Goal: Contribute content

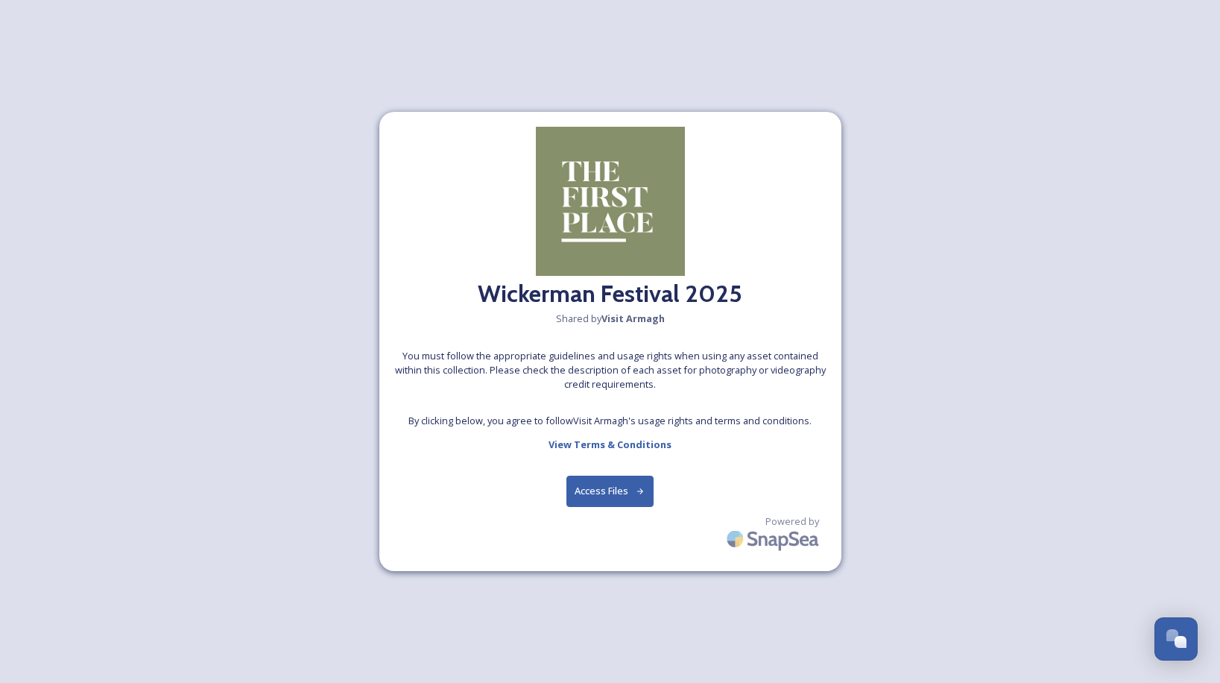
click at [625, 485] on button "Access Files" at bounding box center [610, 491] width 87 height 31
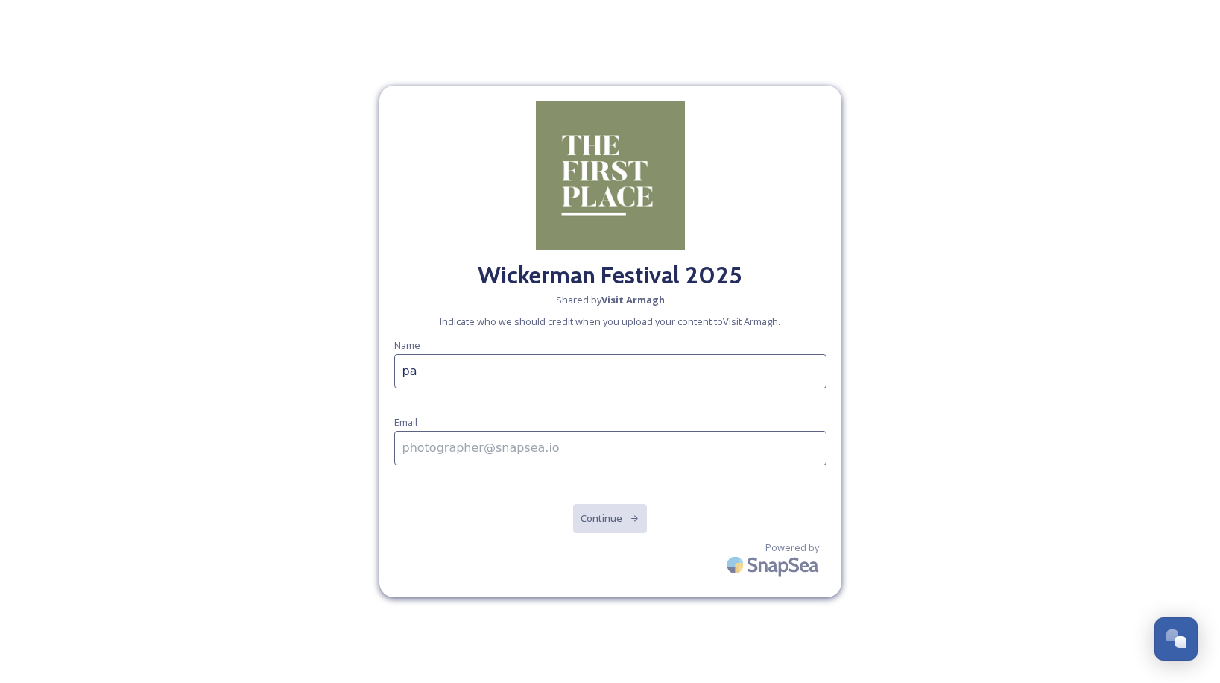
type input "p"
click at [640, 376] on input "Patrick Hughe" at bounding box center [610, 371] width 432 height 34
type input "Patrick Hughes"
click at [552, 447] on input at bounding box center [610, 448] width 432 height 34
type input "patrick@patrickhughesphoto.com"
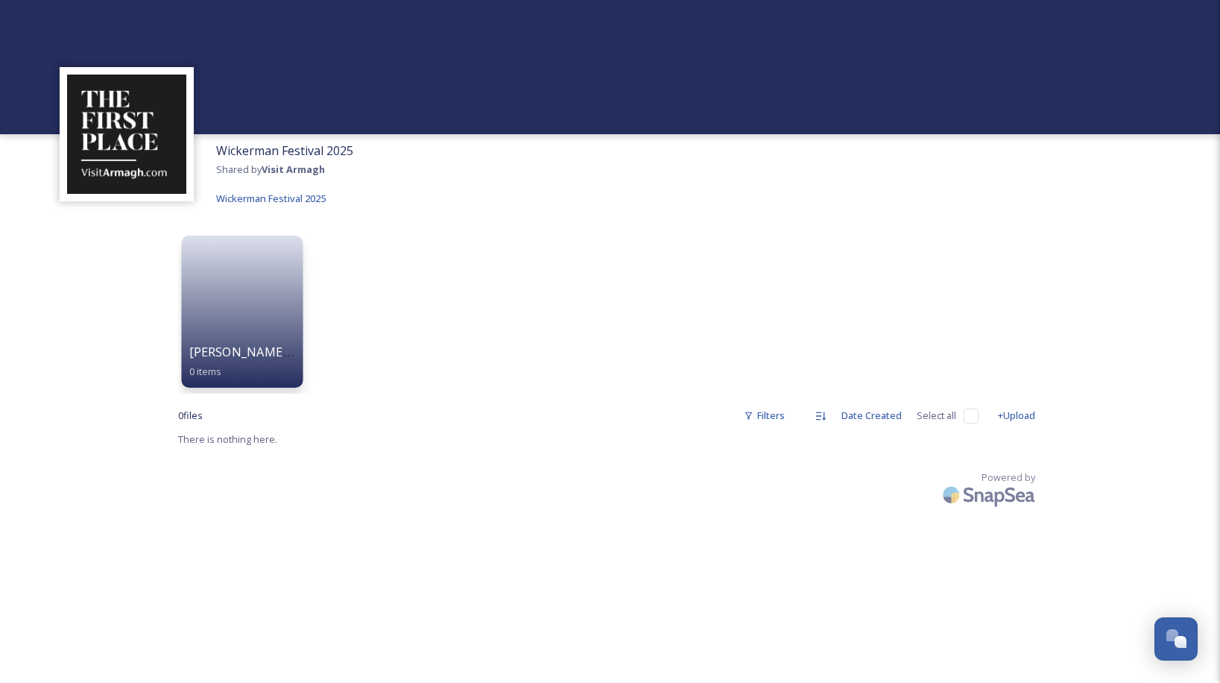
click at [244, 349] on span "[PERSON_NAME] 25 [PERSON_NAME]" at bounding box center [296, 352] width 215 height 16
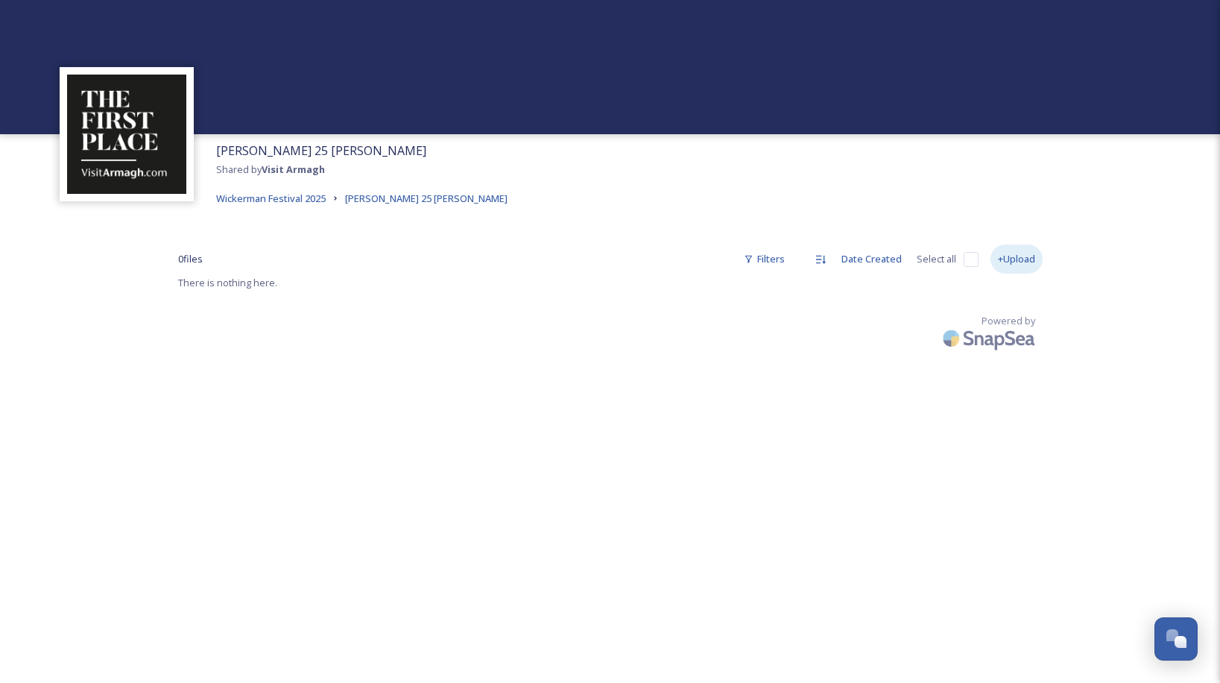
click at [1025, 256] on div "+Upload" at bounding box center [1017, 259] width 52 height 29
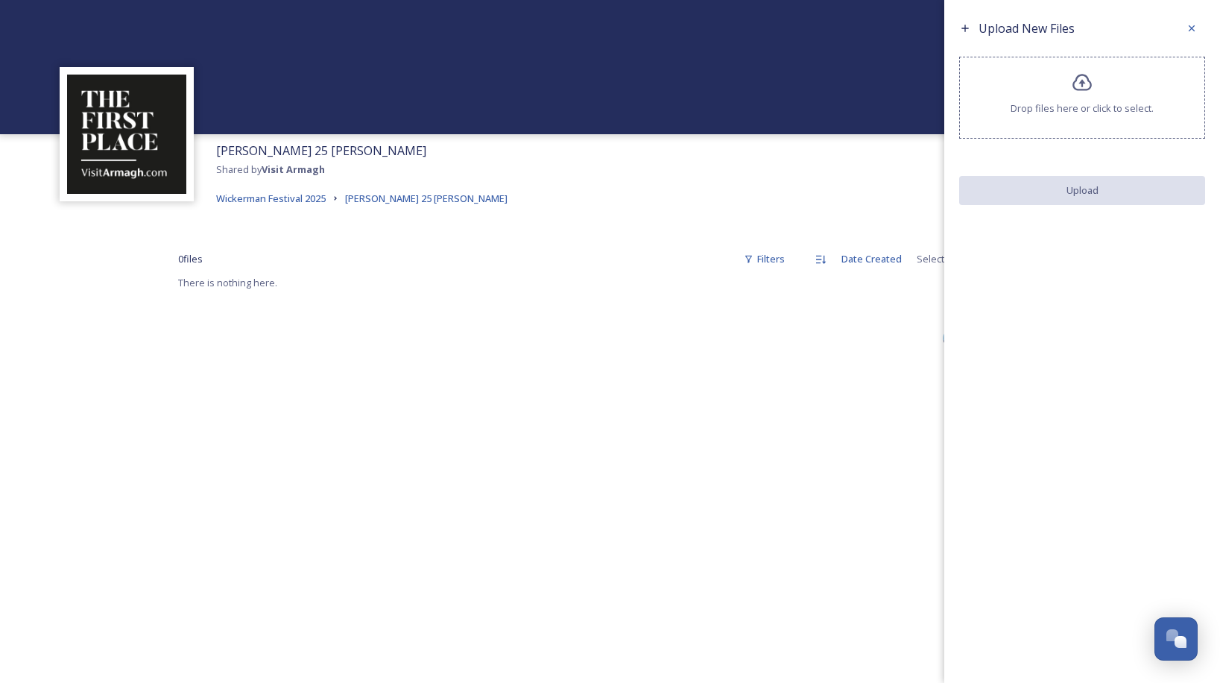
click at [1122, 112] on span "Drop files here or click to select." at bounding box center [1082, 108] width 143 height 14
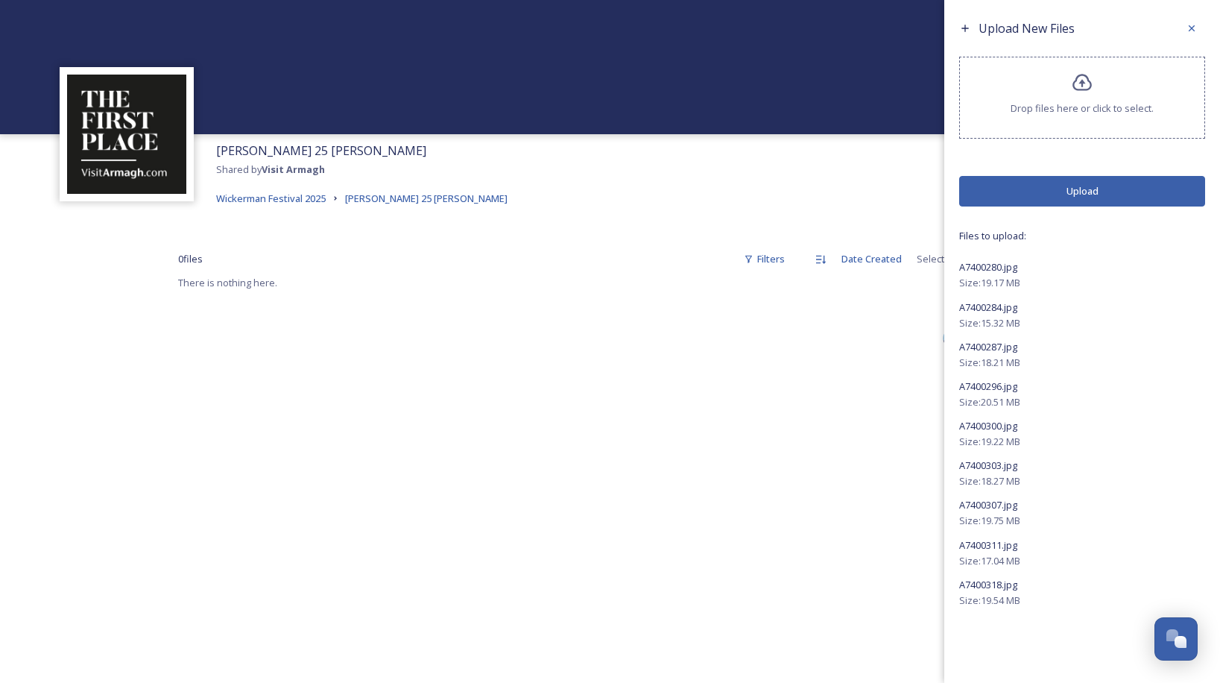
click at [1138, 200] on button "Upload" at bounding box center [1082, 191] width 246 height 31
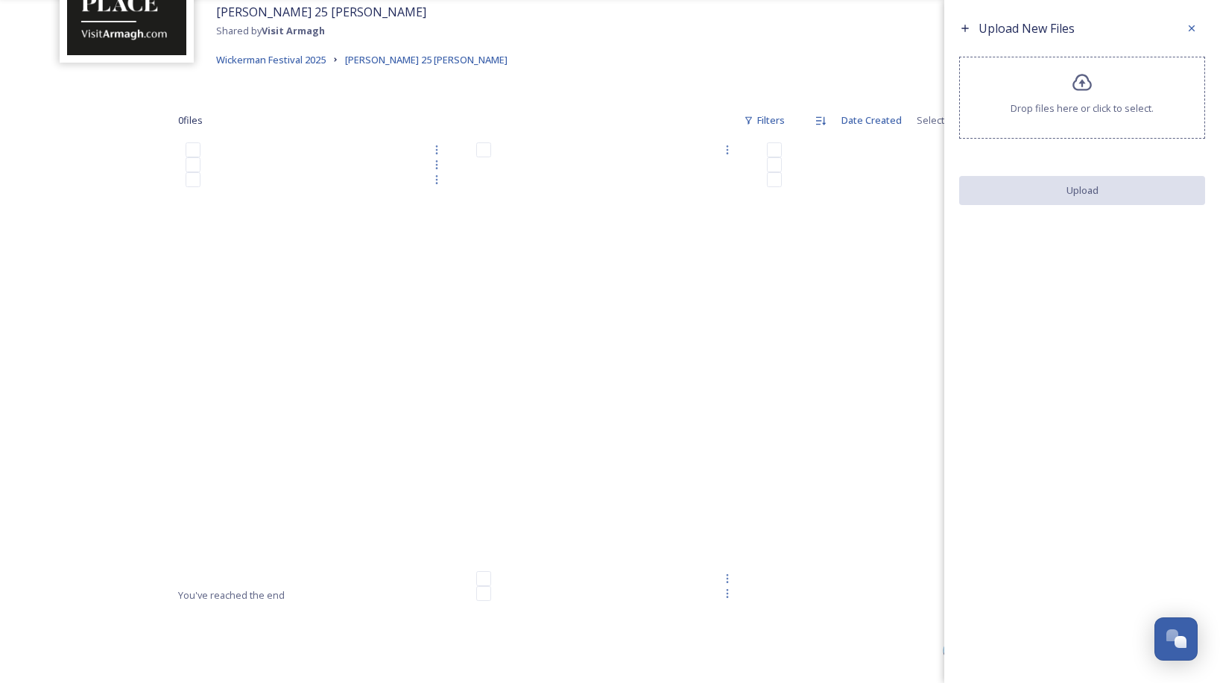
scroll to position [505, 0]
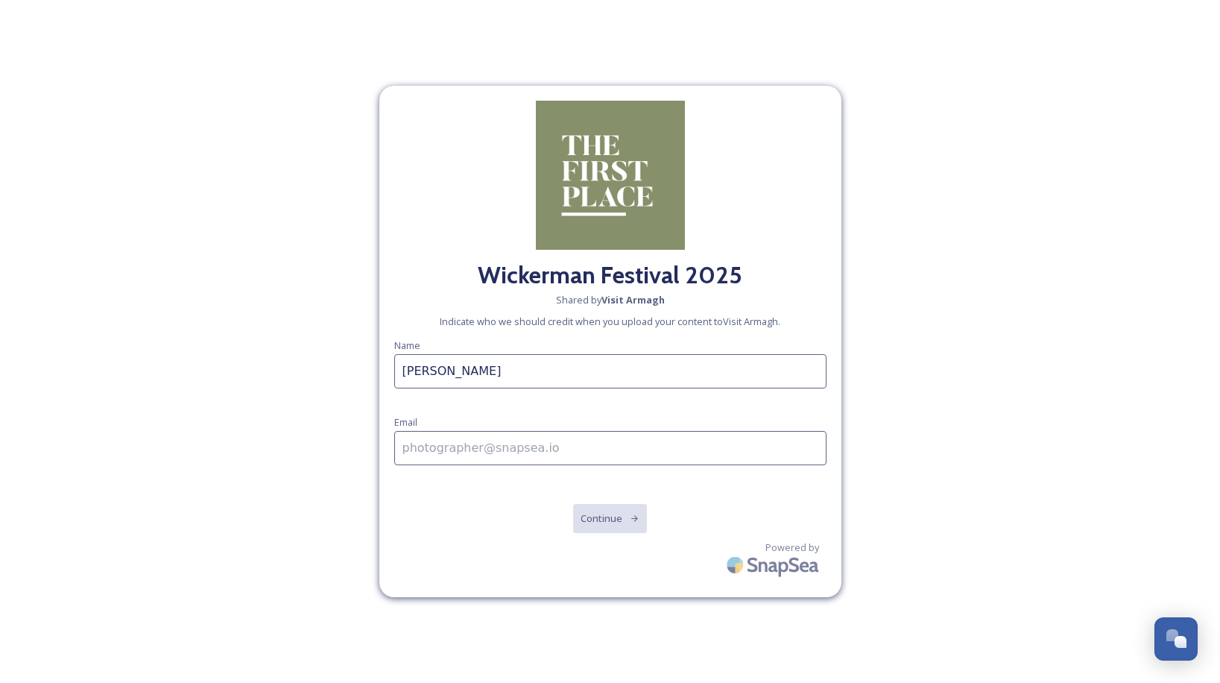
type input "[PERSON_NAME]"
type input "[PERSON_NAME][EMAIL_ADDRESS][DOMAIN_NAME]"
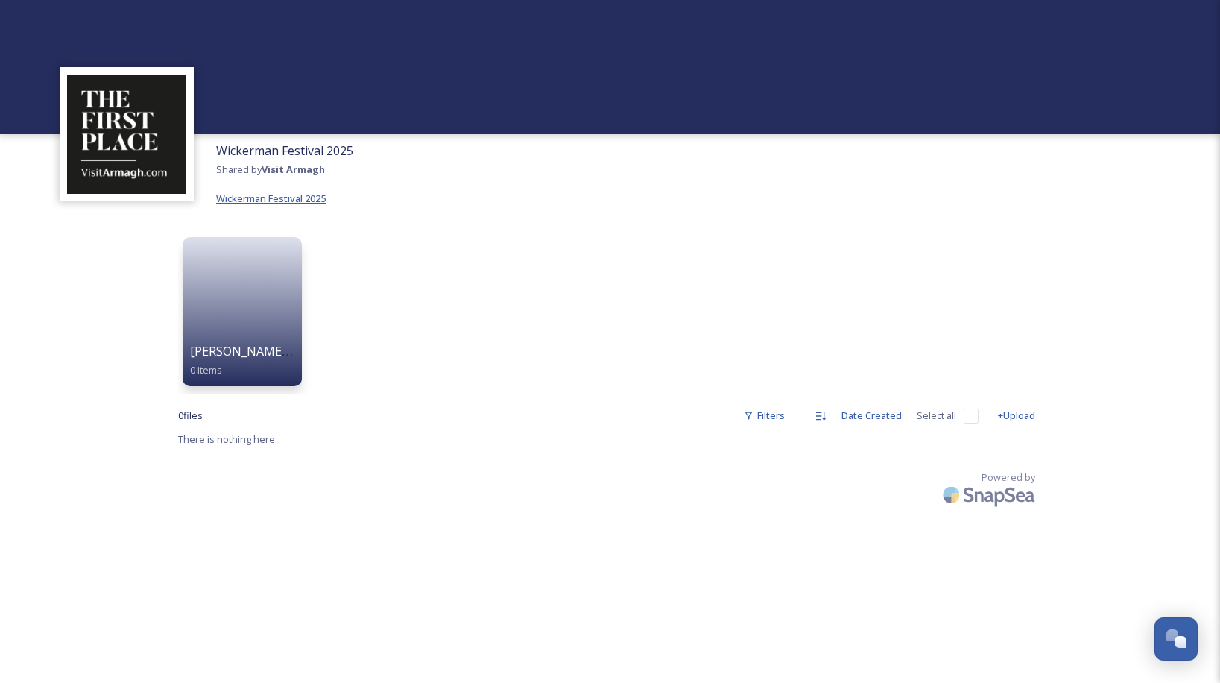
click at [290, 198] on span "Wickerman Festival 2025" at bounding box center [271, 198] width 110 height 13
